Goal: Information Seeking & Learning: Learn about a topic

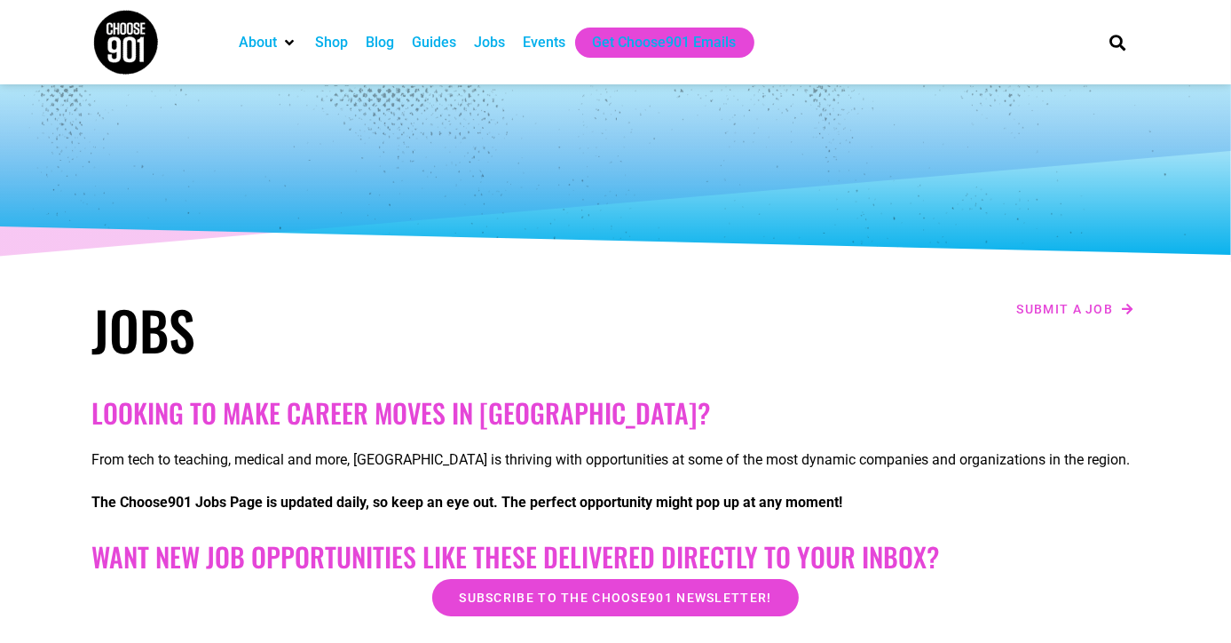
click at [487, 48] on div "Jobs" at bounding box center [490, 42] width 31 height 21
click at [487, 45] on div "Jobs" at bounding box center [490, 42] width 31 height 21
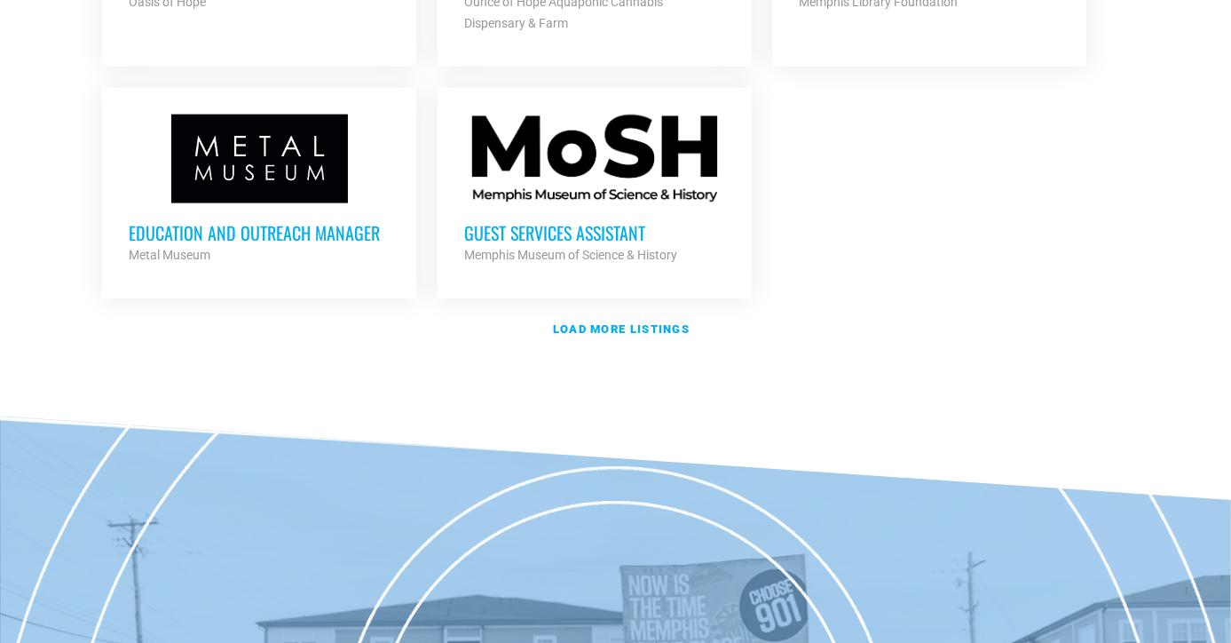
scroll to position [2237, 0]
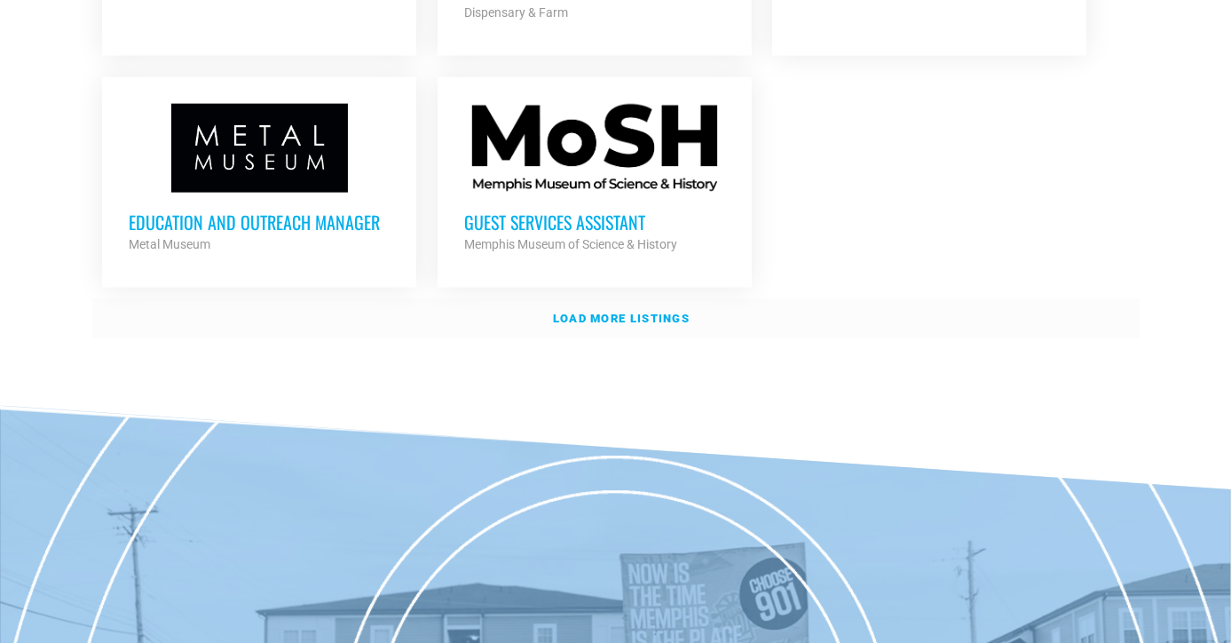
click at [572, 312] on strong "Load more listings" at bounding box center [621, 318] width 137 height 13
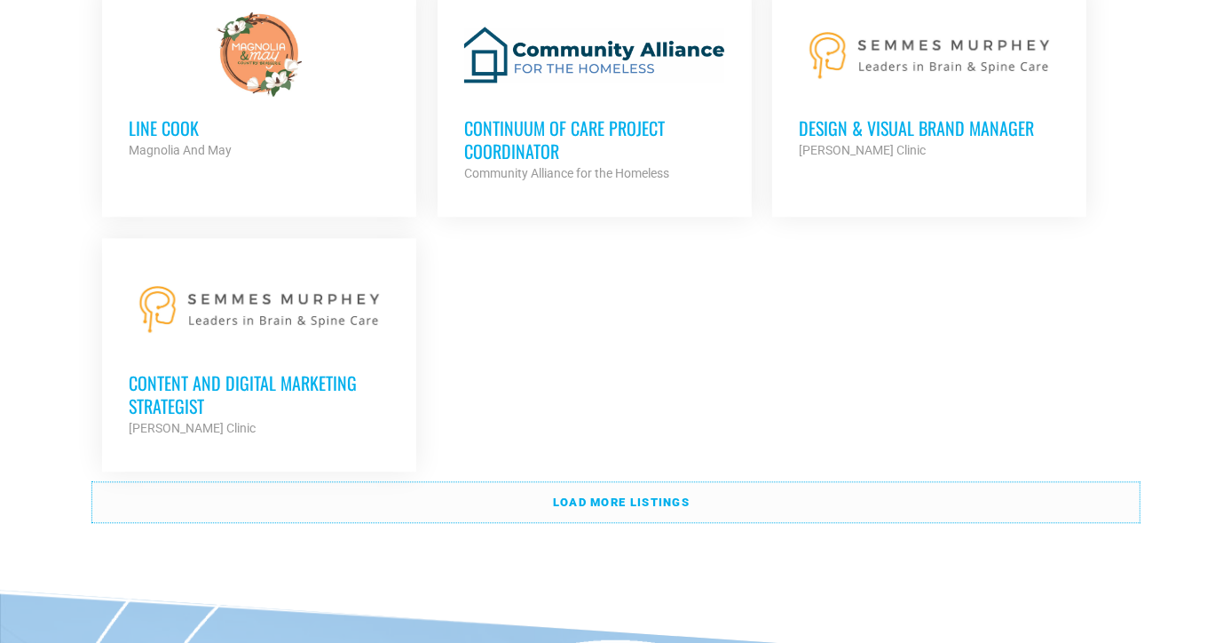
scroll to position [3907, 0]
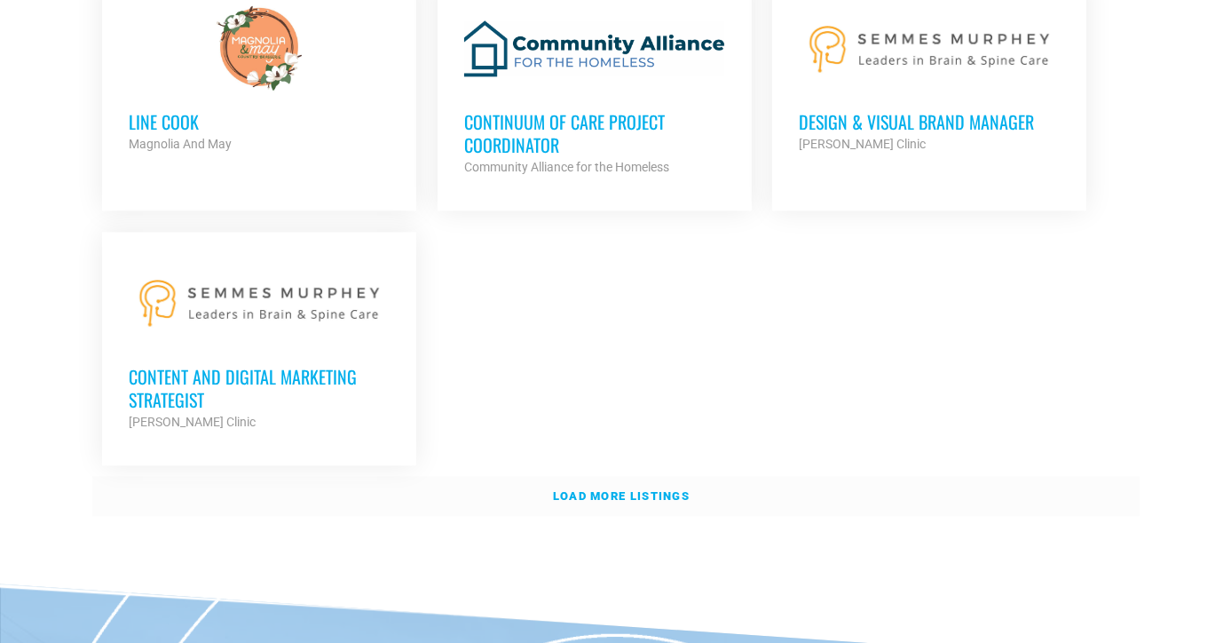
click at [661, 489] on strong "Load more listings" at bounding box center [621, 495] width 137 height 13
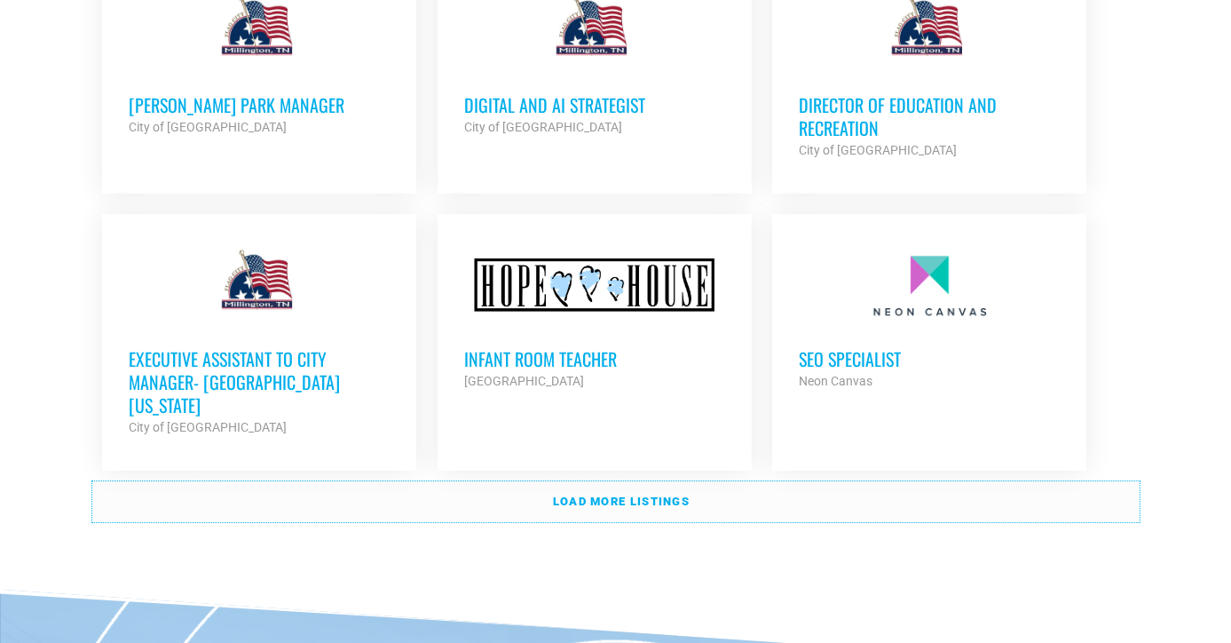
scroll to position [5576, 0]
